Goal: Check status: Check status

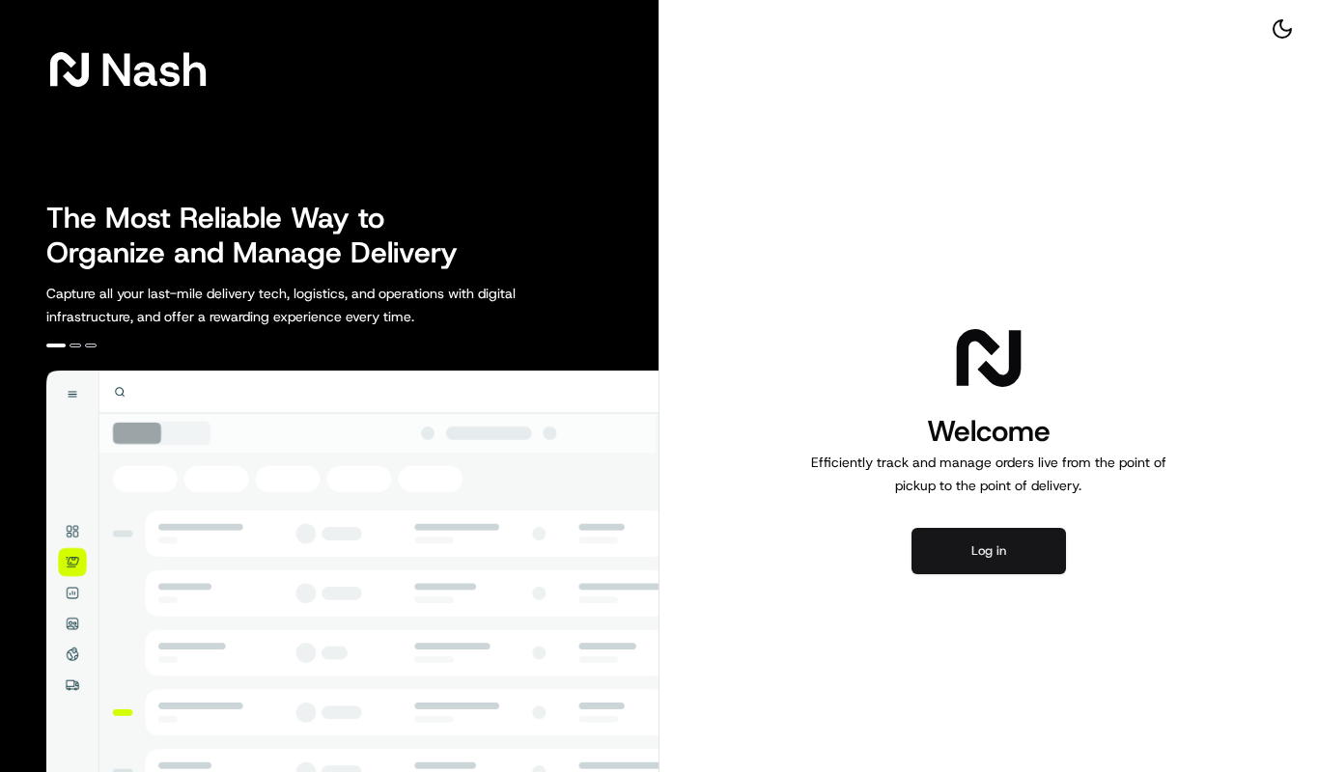
click at [1001, 559] on button "Log in" at bounding box center [988, 551] width 154 height 46
